Goal: Task Accomplishment & Management: Manage account settings

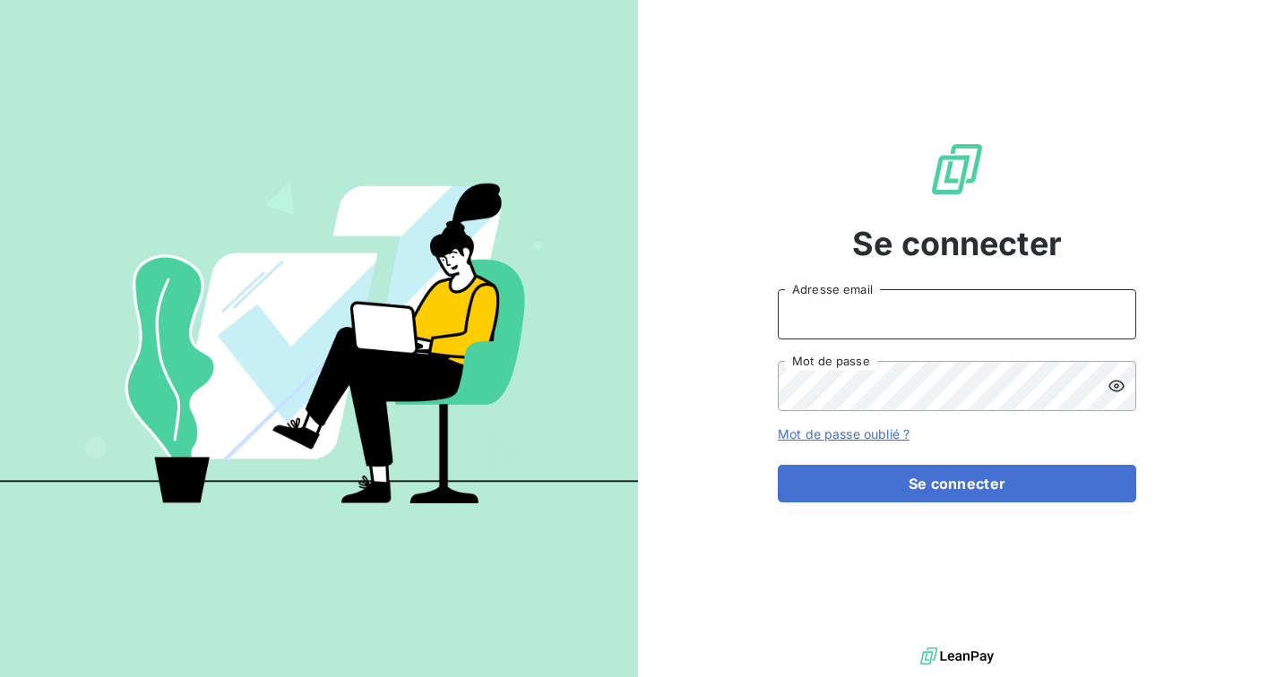
type input "[EMAIL_ADDRESS][DOMAIN_NAME]"
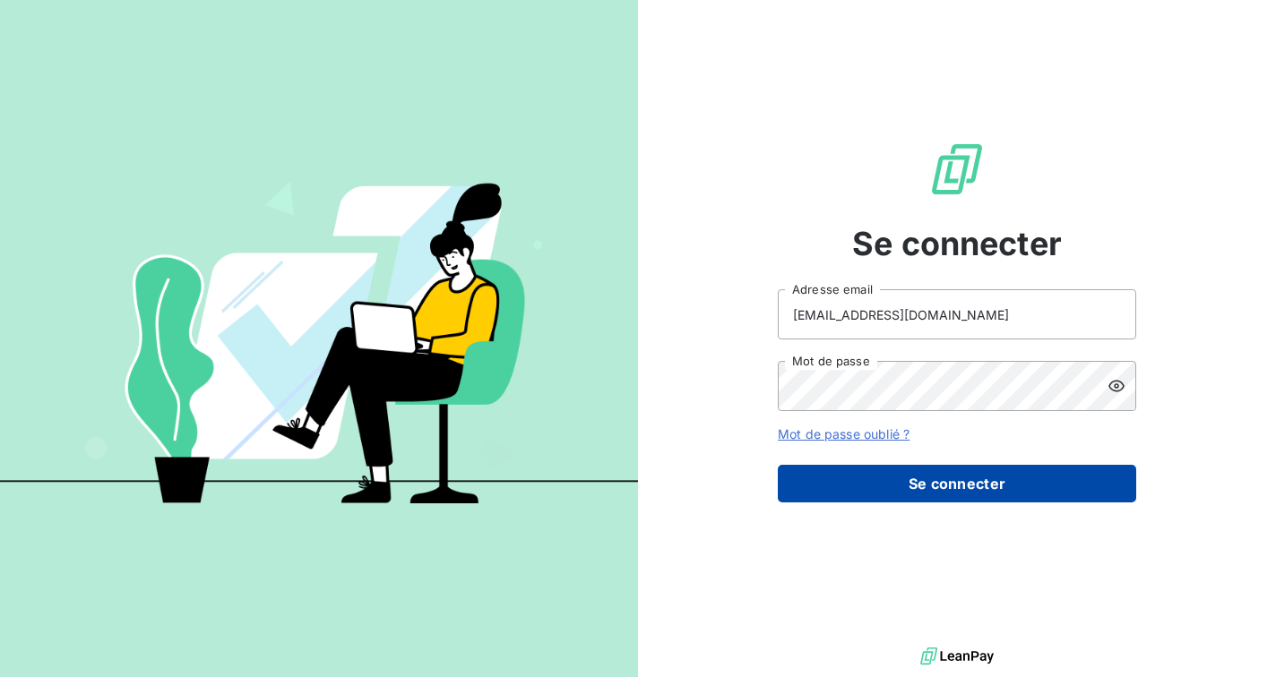
click at [815, 465] on form "[EMAIL_ADDRESS][DOMAIN_NAME] Adresse email Mot de passe Mot de passe oublié ? S…" at bounding box center [957, 395] width 358 height 213
click at [820, 474] on button "Se connecter" at bounding box center [957, 484] width 358 height 38
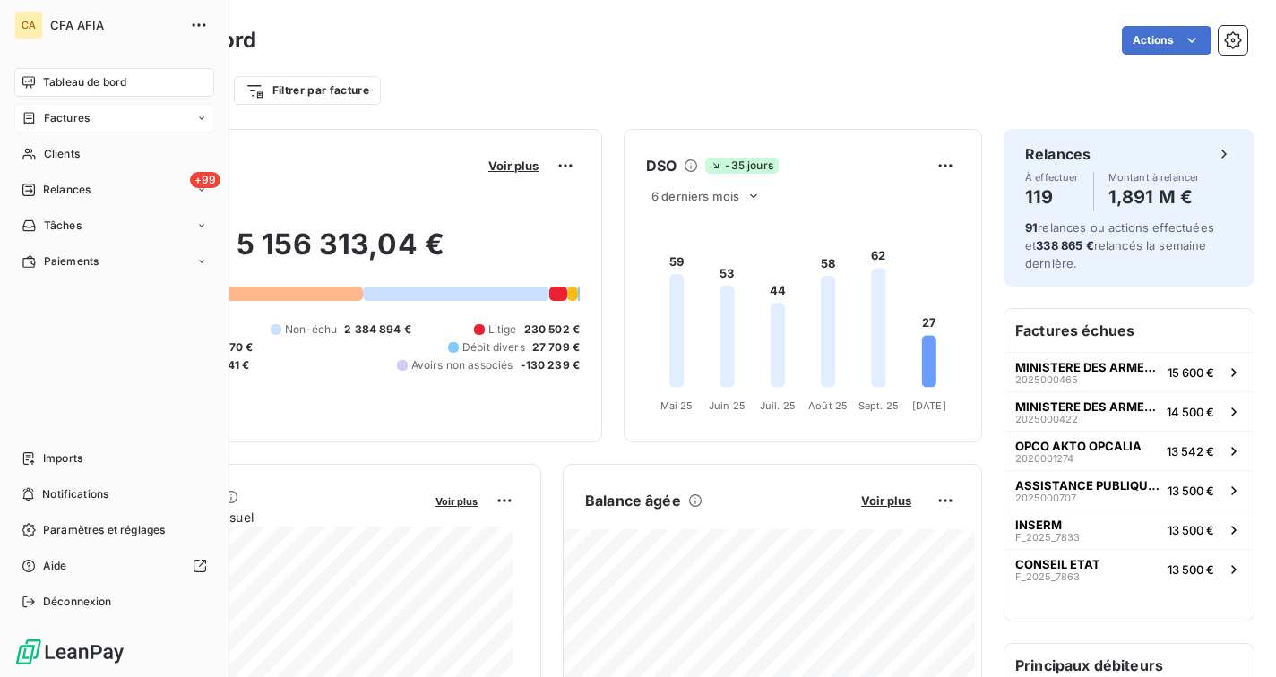
click at [37, 114] on div "Factures" at bounding box center [56, 118] width 68 height 16
click at [49, 141] on div "Factures" at bounding box center [125, 154] width 178 height 29
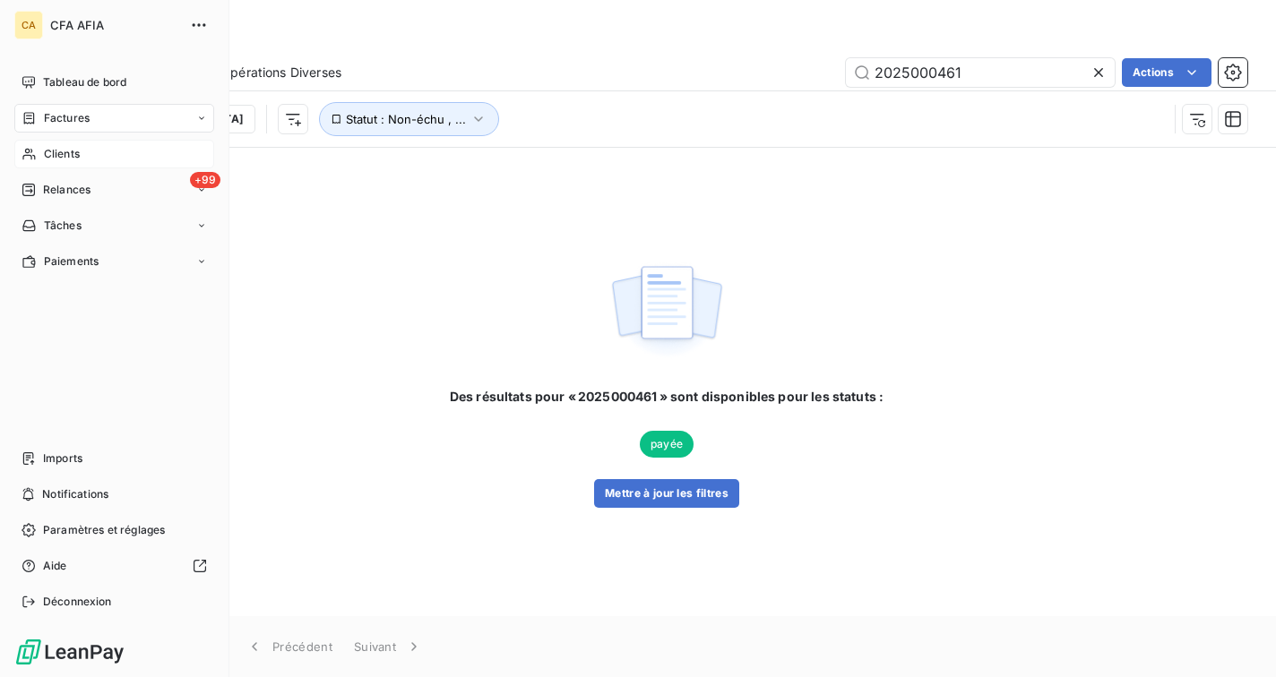
click at [37, 144] on div "Clients" at bounding box center [114, 154] width 200 height 29
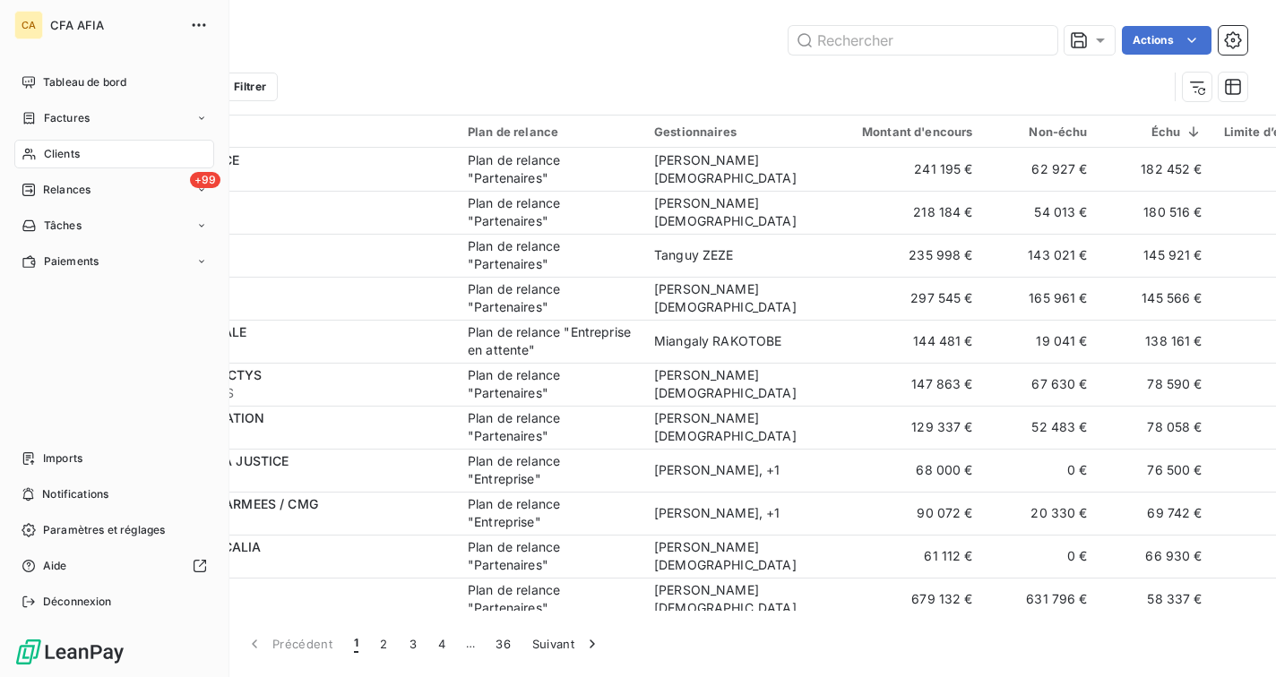
drag, startPoint x: 91, startPoint y: 83, endPoint x: 96, endPoint y: 141, distance: 57.6
click at [96, 137] on nav "Tableau de bord Factures Clients +99 Relances Tâches Paiements" at bounding box center [114, 172] width 200 height 208
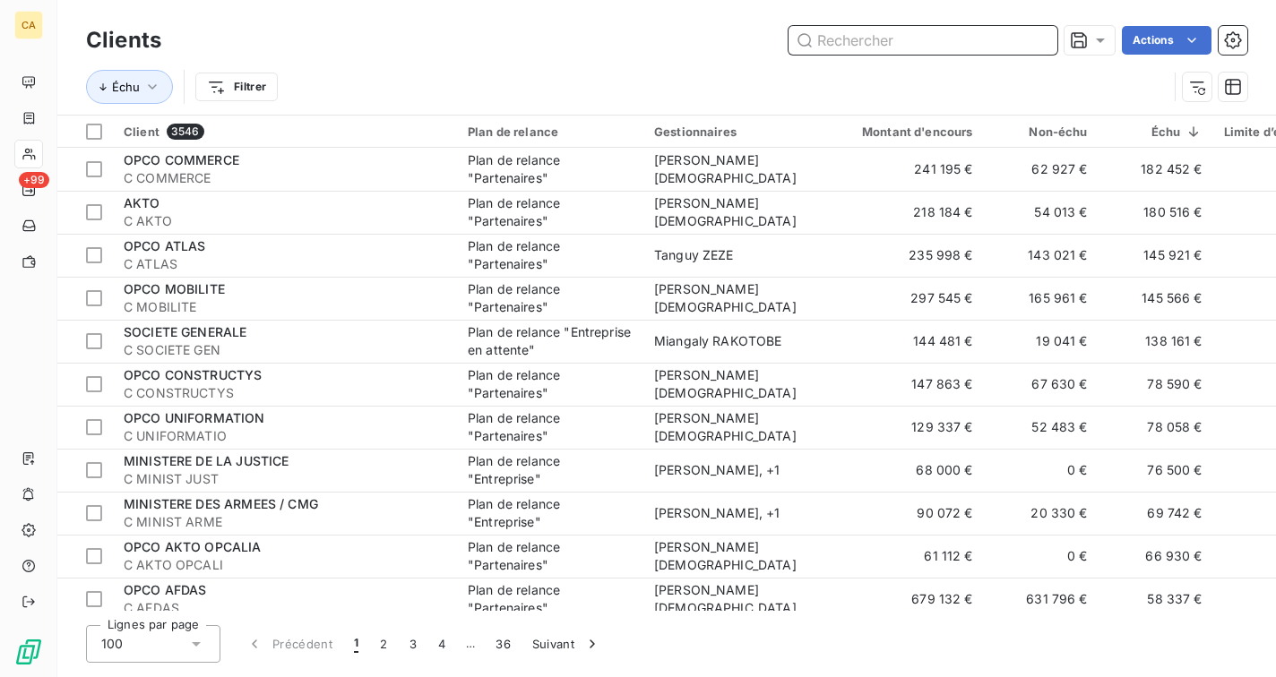
click at [928, 42] on input "text" at bounding box center [923, 40] width 269 height 29
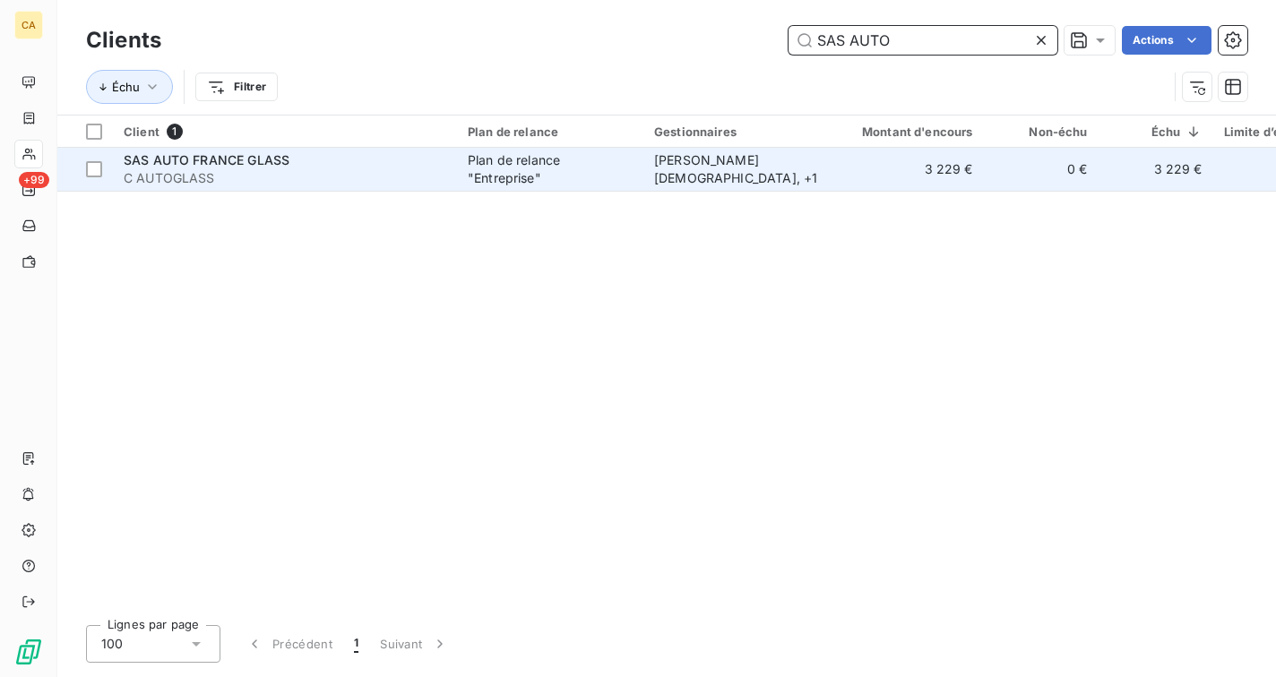
type input "SAS AUTO"
click at [505, 168] on div "Plan de relance "Entreprise"" at bounding box center [550, 169] width 165 height 36
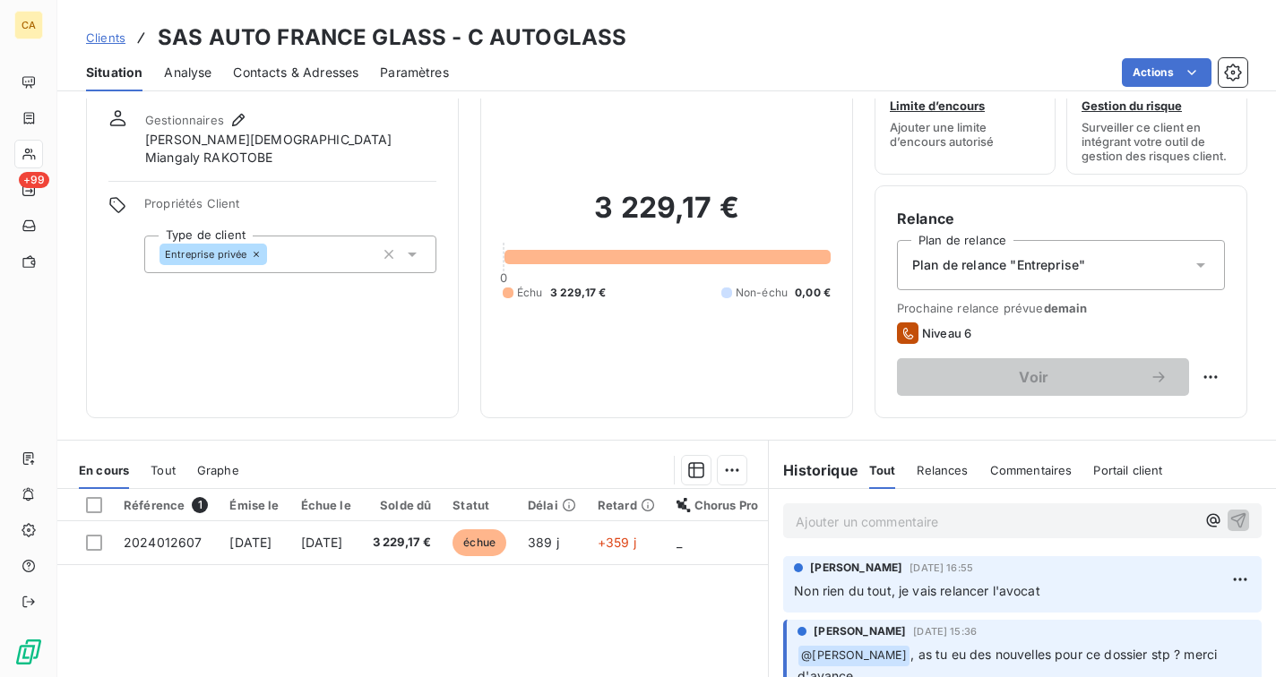
scroll to position [62, 0]
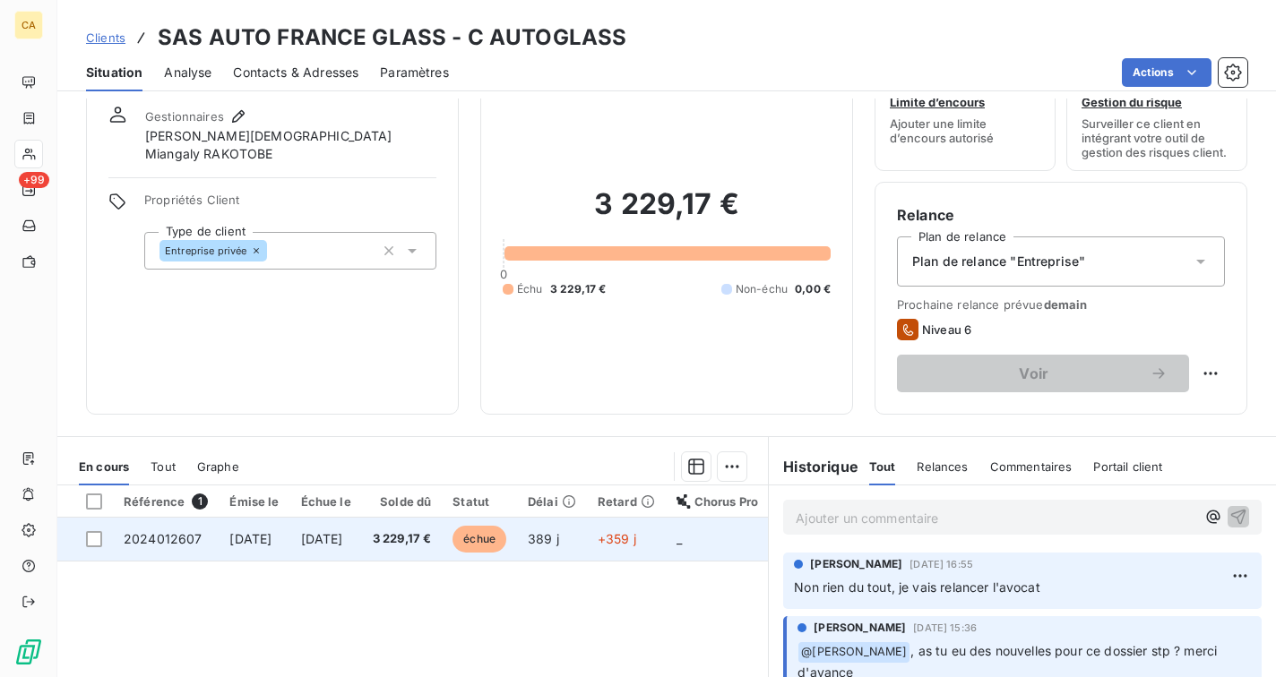
click at [587, 539] on td "389 j" at bounding box center [552, 539] width 70 height 43
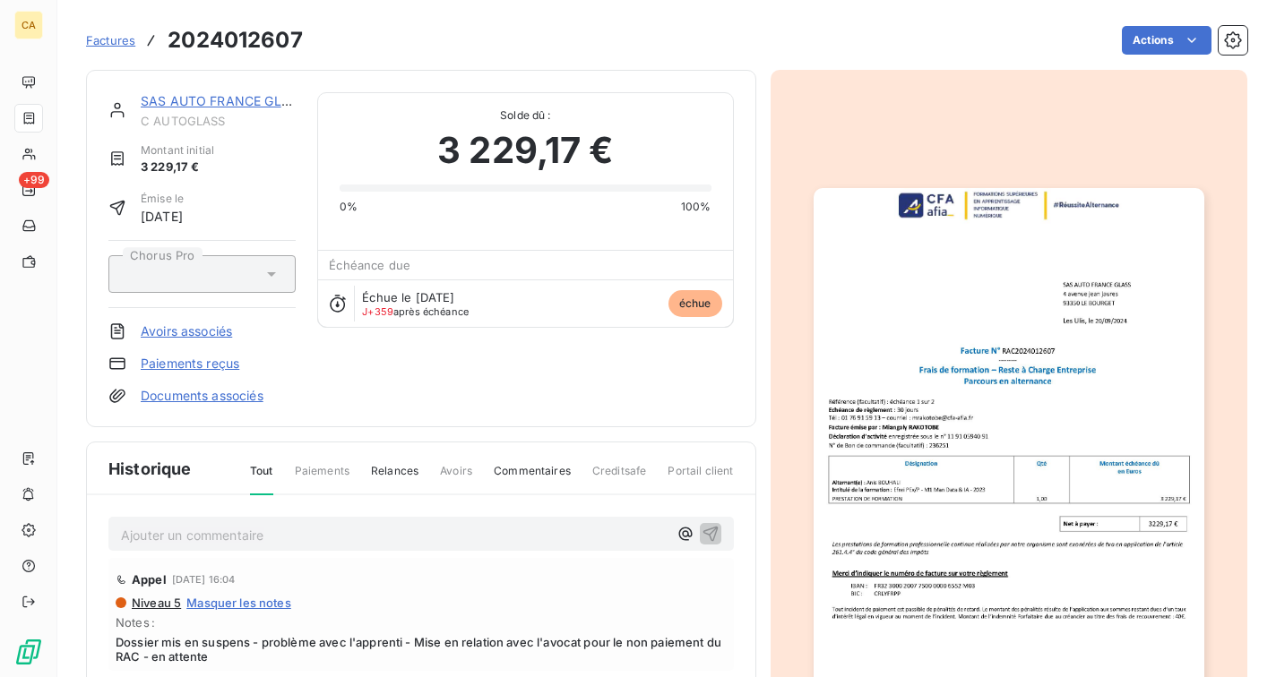
click at [1074, 402] on img "button" at bounding box center [1009, 464] width 391 height 552
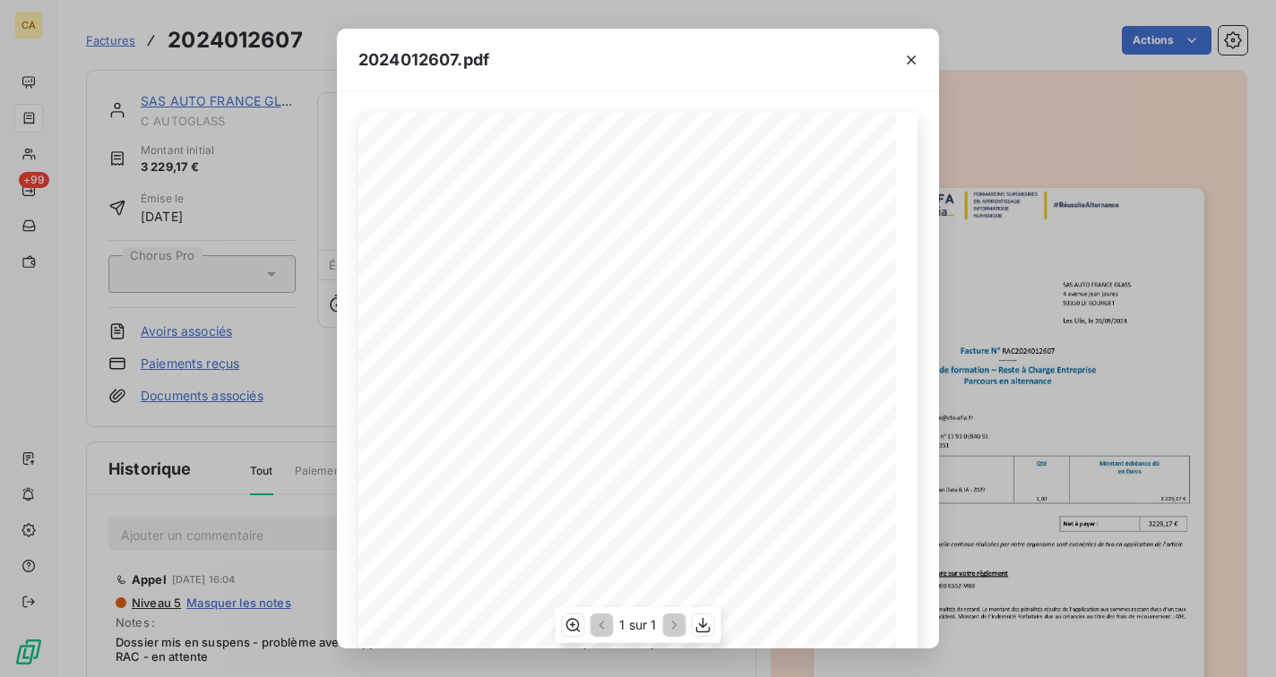
click at [454, 517] on span ": [PERSON_NAME]" at bounding box center [467, 519] width 59 height 8
